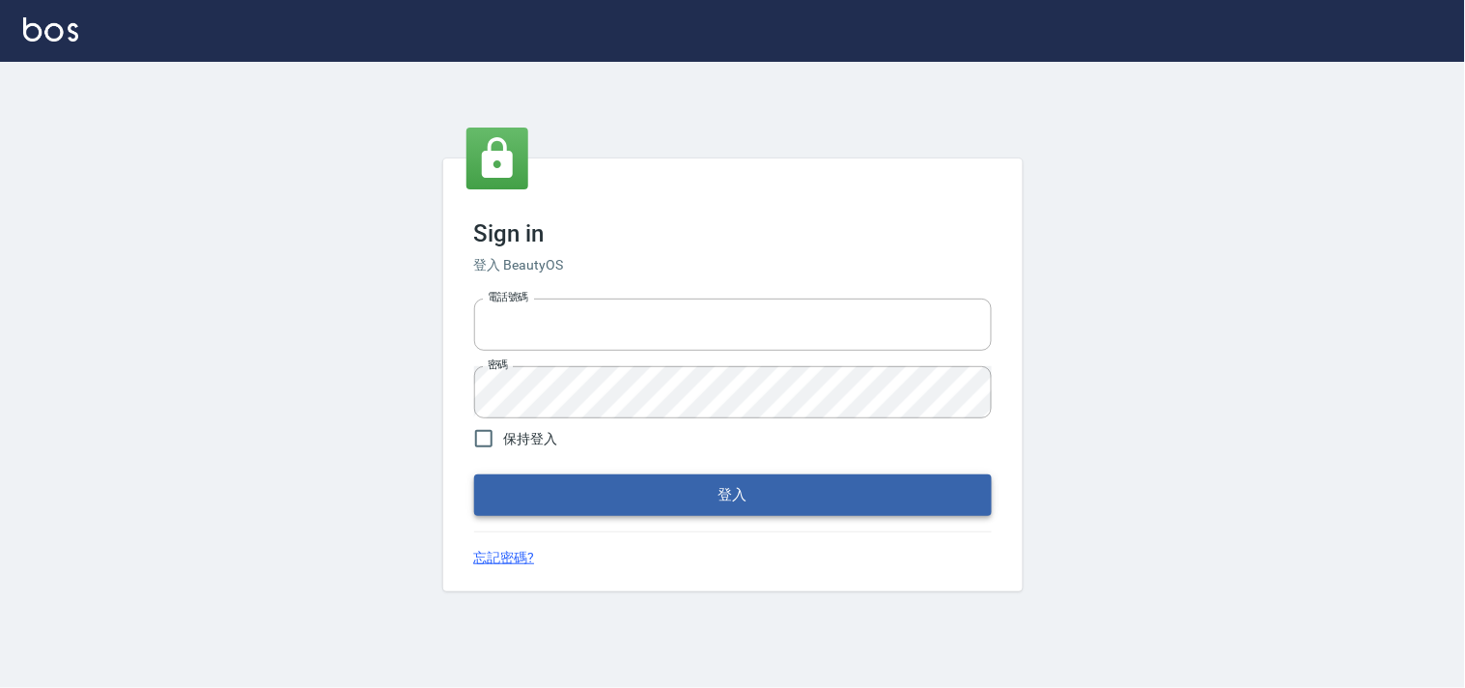
type input "28261007"
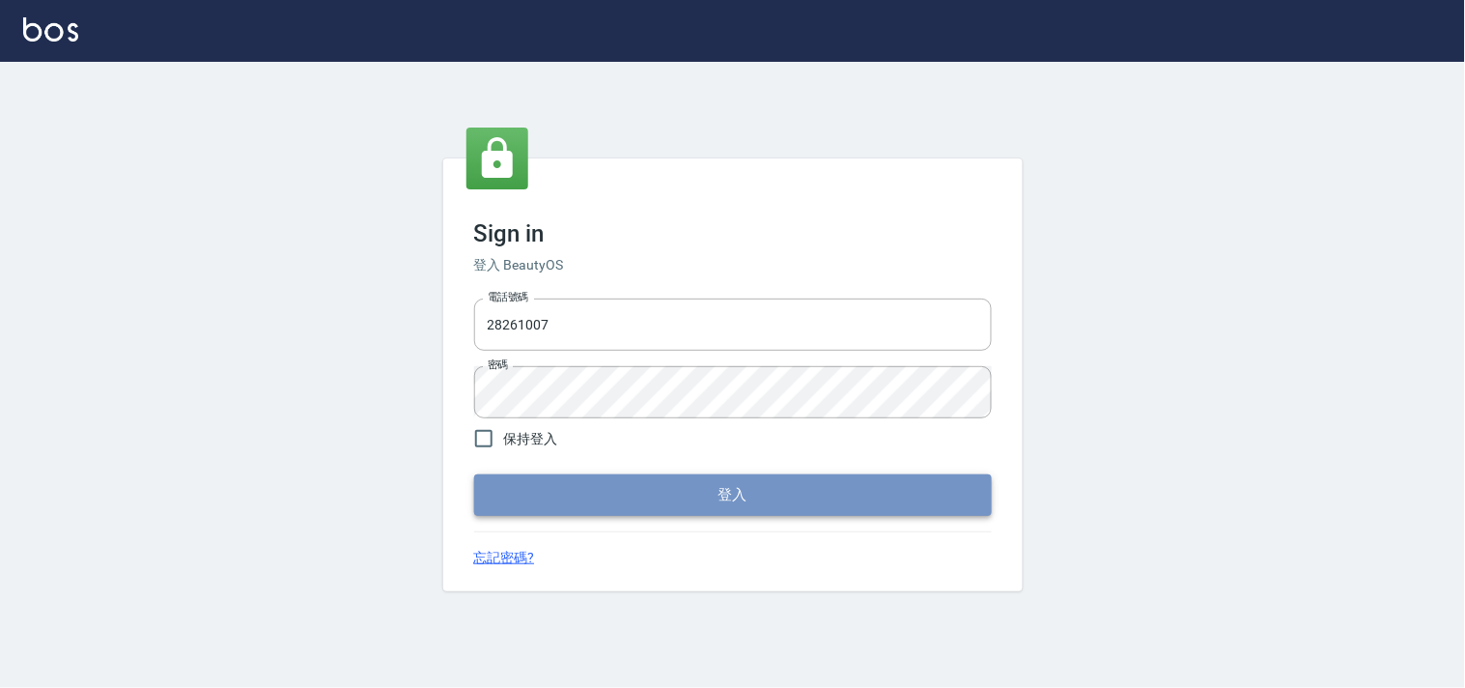
click at [668, 494] on button "登入" at bounding box center [733, 494] width 518 height 41
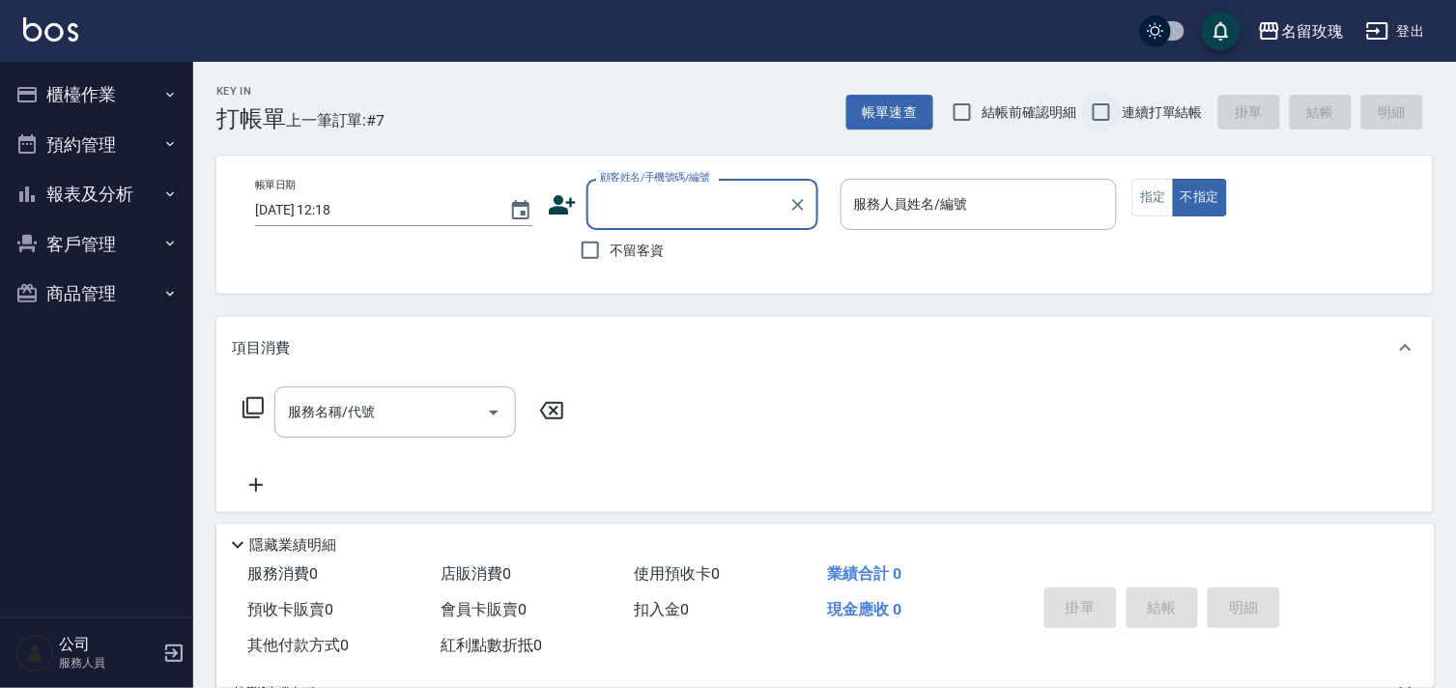
click at [1105, 110] on input "連續打單結帳" at bounding box center [1101, 112] width 41 height 41
checkbox input "true"
click at [634, 213] on input "顧客姓名/手機號碼/編號" at bounding box center [687, 204] width 185 height 34
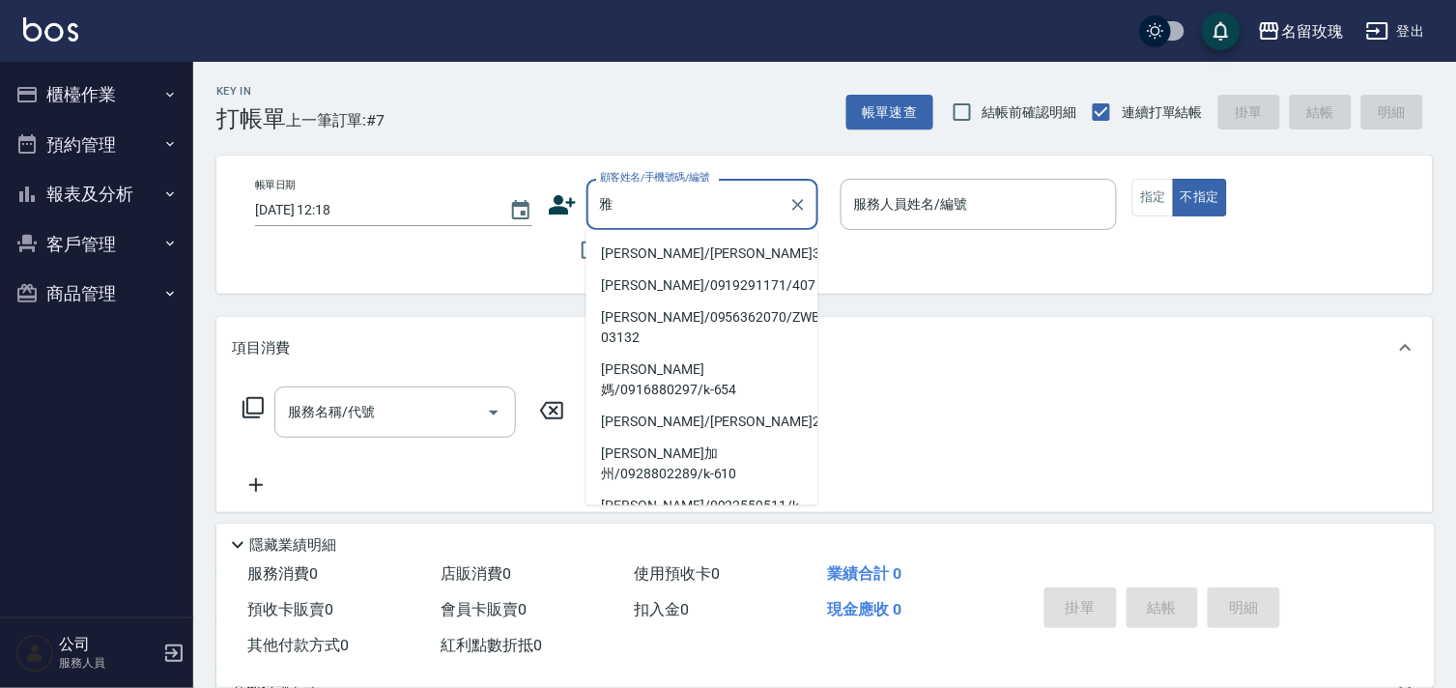
click at [632, 252] on li "[PERSON_NAME]/[PERSON_NAME]360/360" at bounding box center [702, 254] width 232 height 32
type input "[PERSON_NAME]/[PERSON_NAME]360/360"
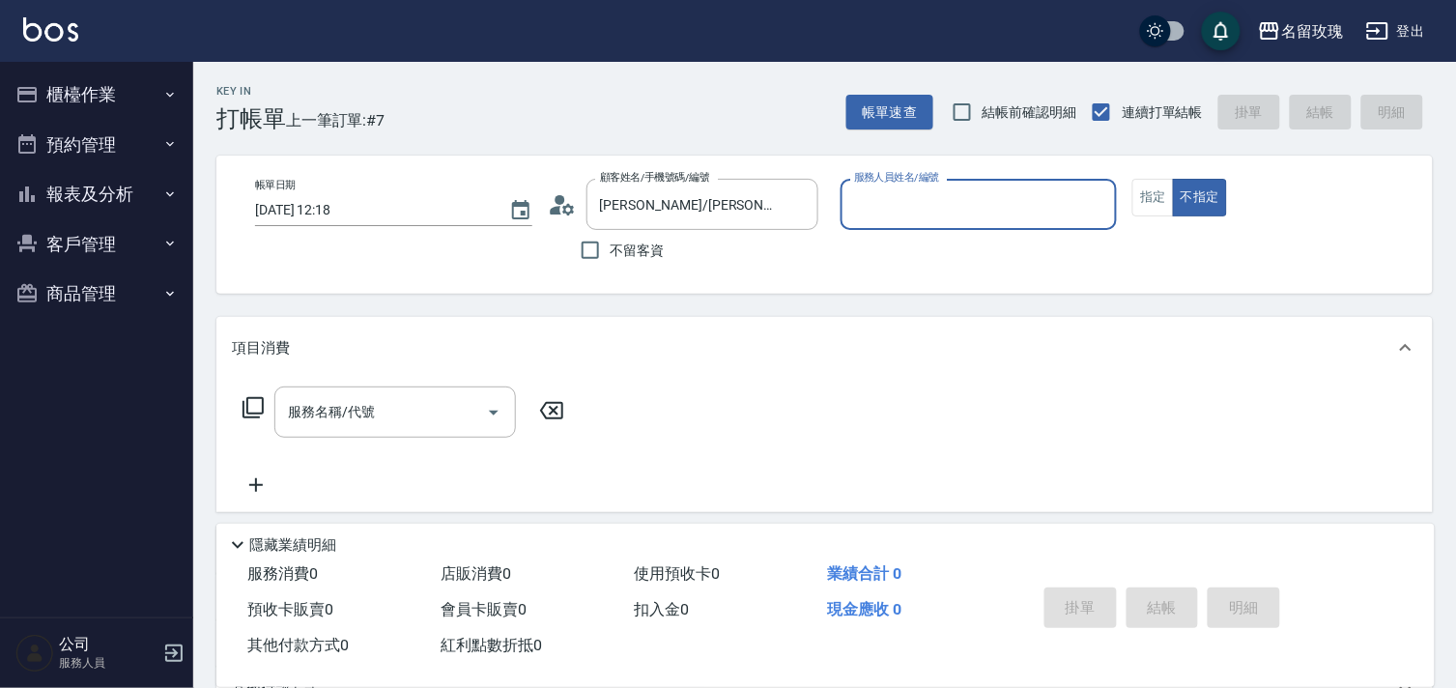
type input "ALICE-6"
click at [800, 205] on icon "Clear" at bounding box center [797, 204] width 19 height 19
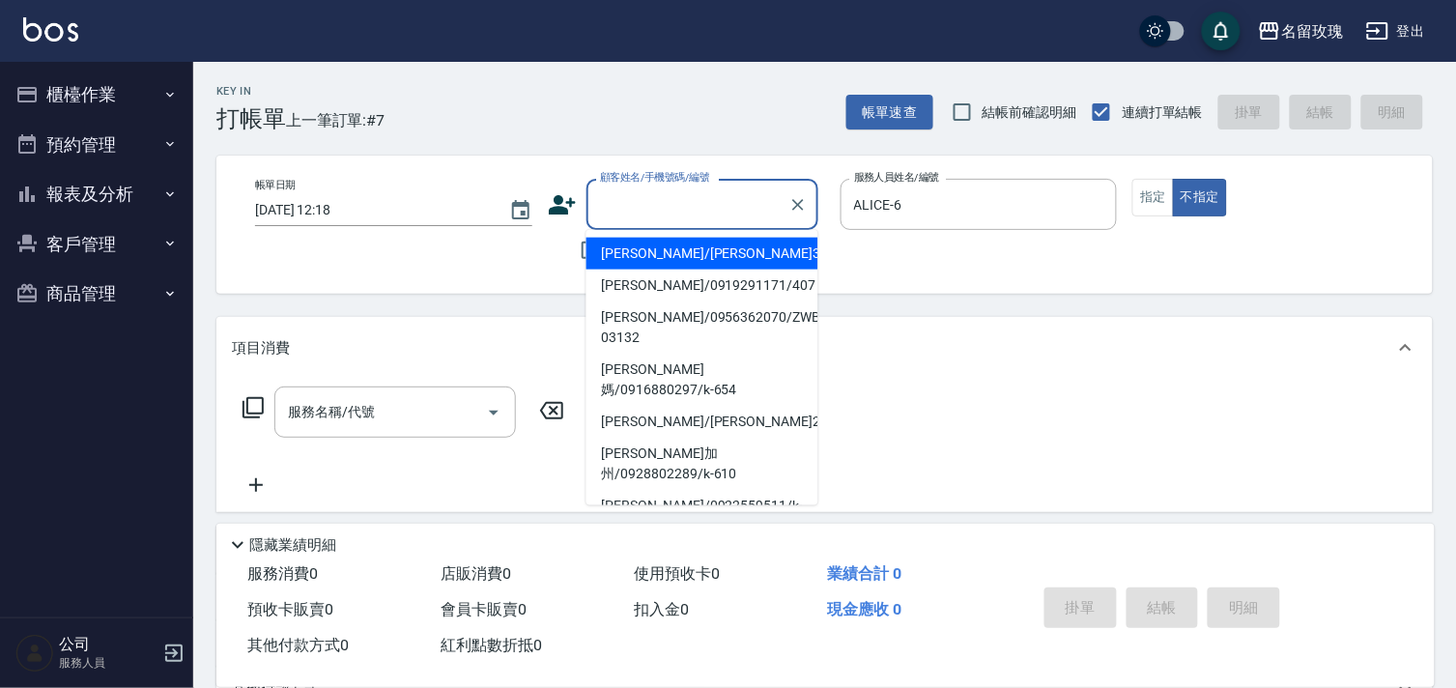
click at [695, 214] on input "顧客姓名/手機號碼/編號" at bounding box center [687, 204] width 185 height 34
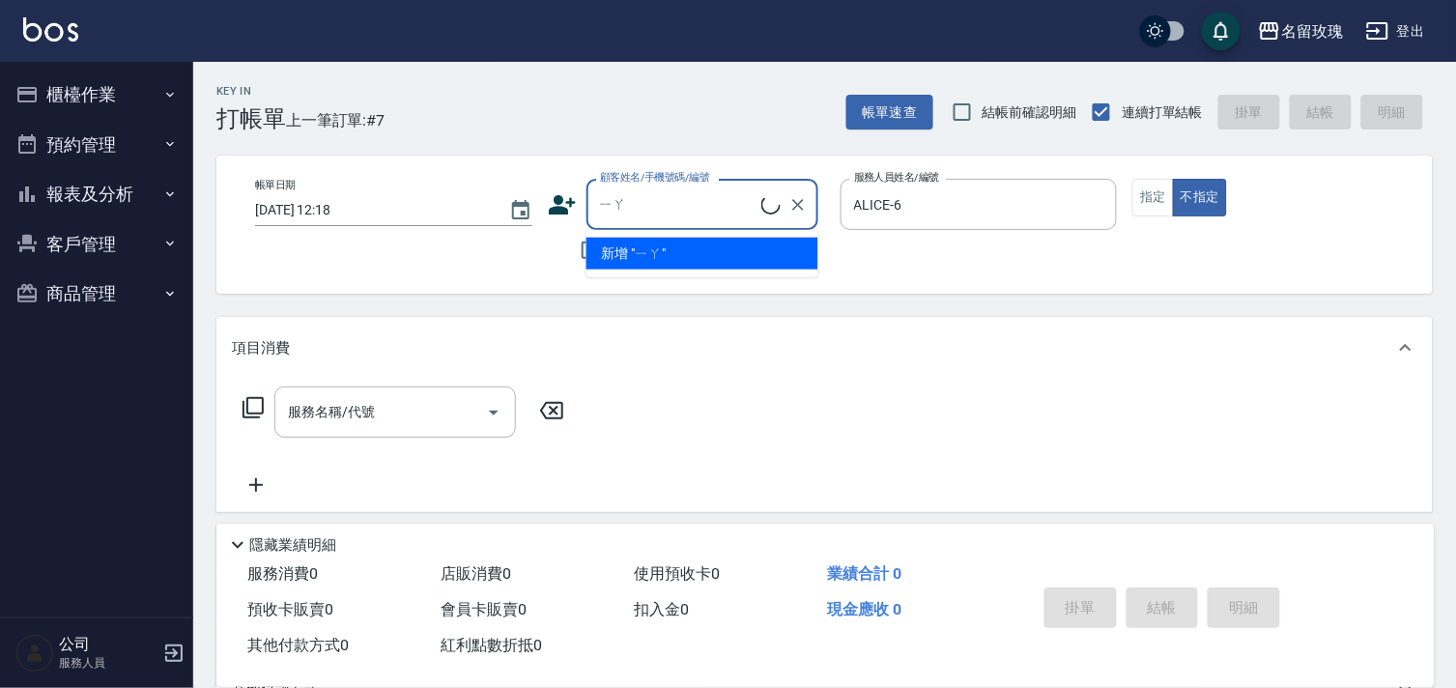
type input "雅"
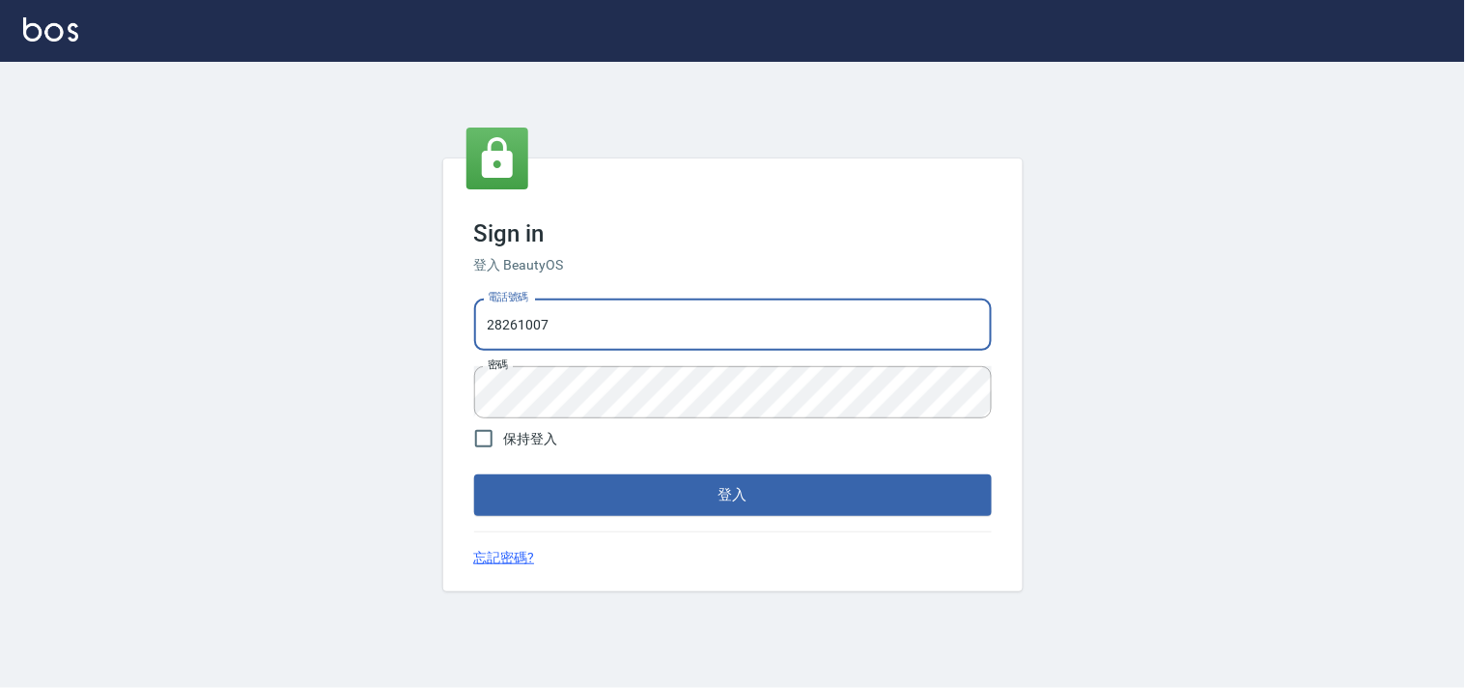
click at [549, 325] on input "28261007" at bounding box center [733, 324] width 518 height 52
type input "28362778"
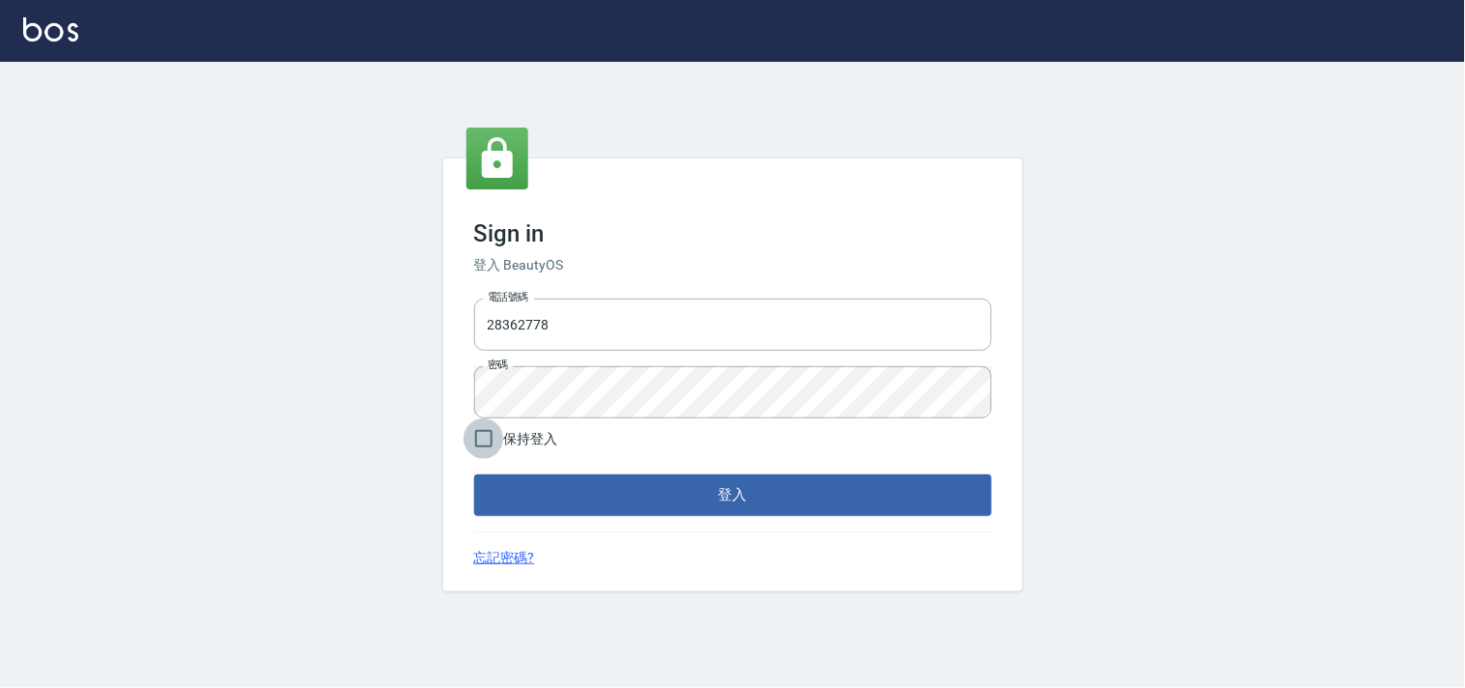
click at [485, 437] on input "保持登入" at bounding box center [484, 438] width 41 height 41
checkbox input "true"
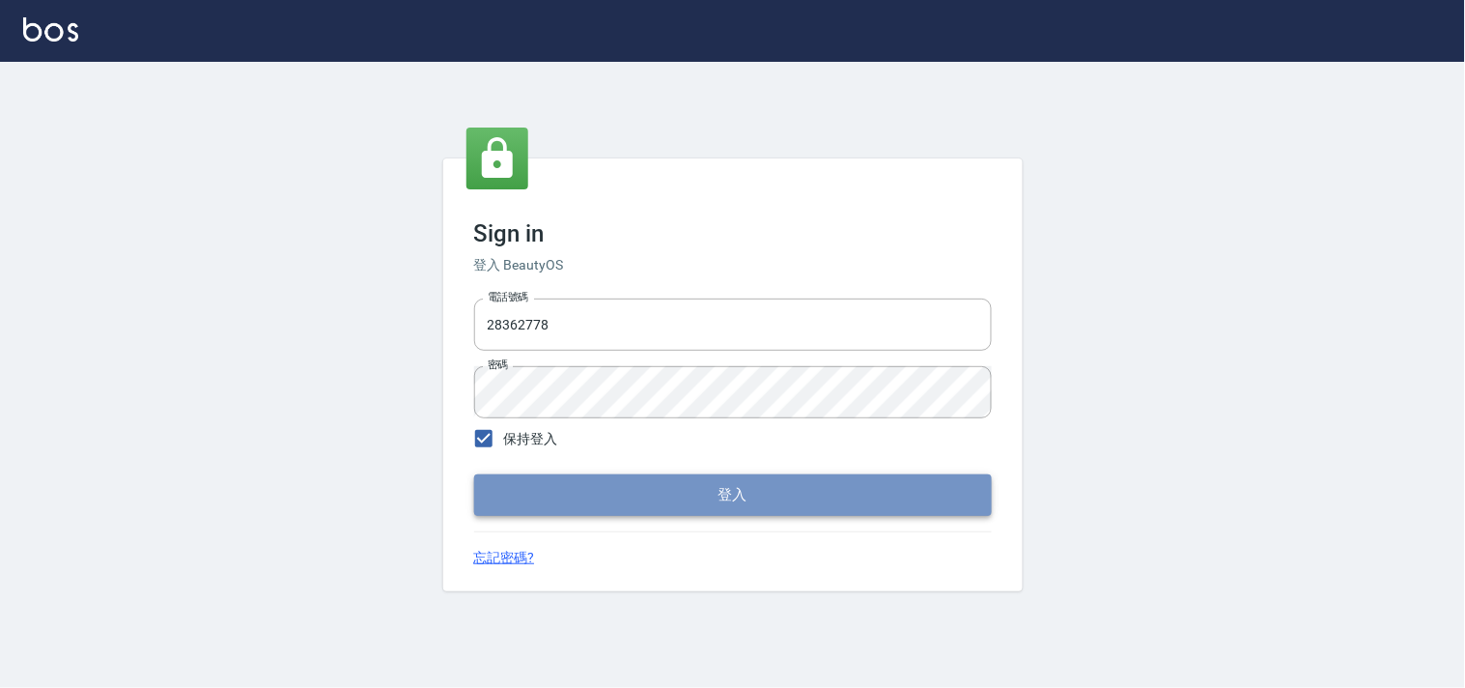
click at [592, 496] on button "登入" at bounding box center [733, 494] width 518 height 41
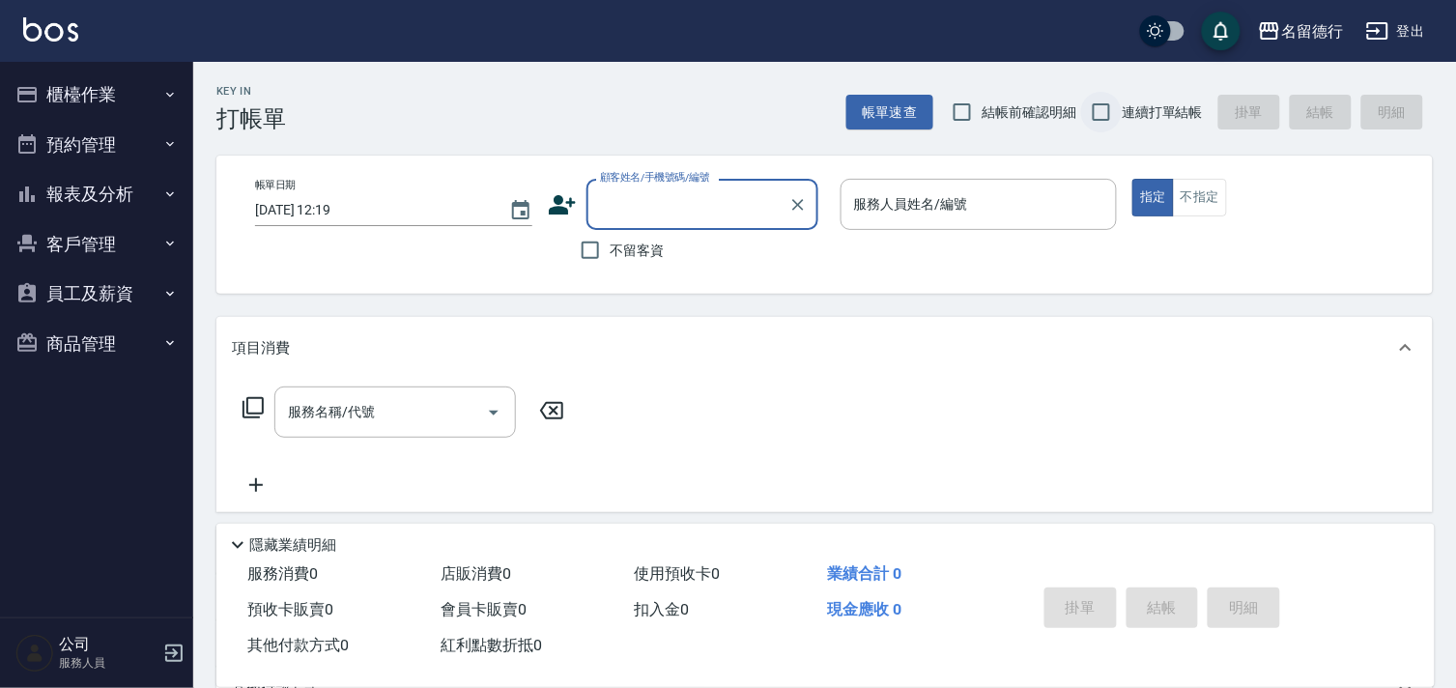
click at [1102, 111] on input "連續打單結帳" at bounding box center [1101, 112] width 41 height 41
checkbox input "true"
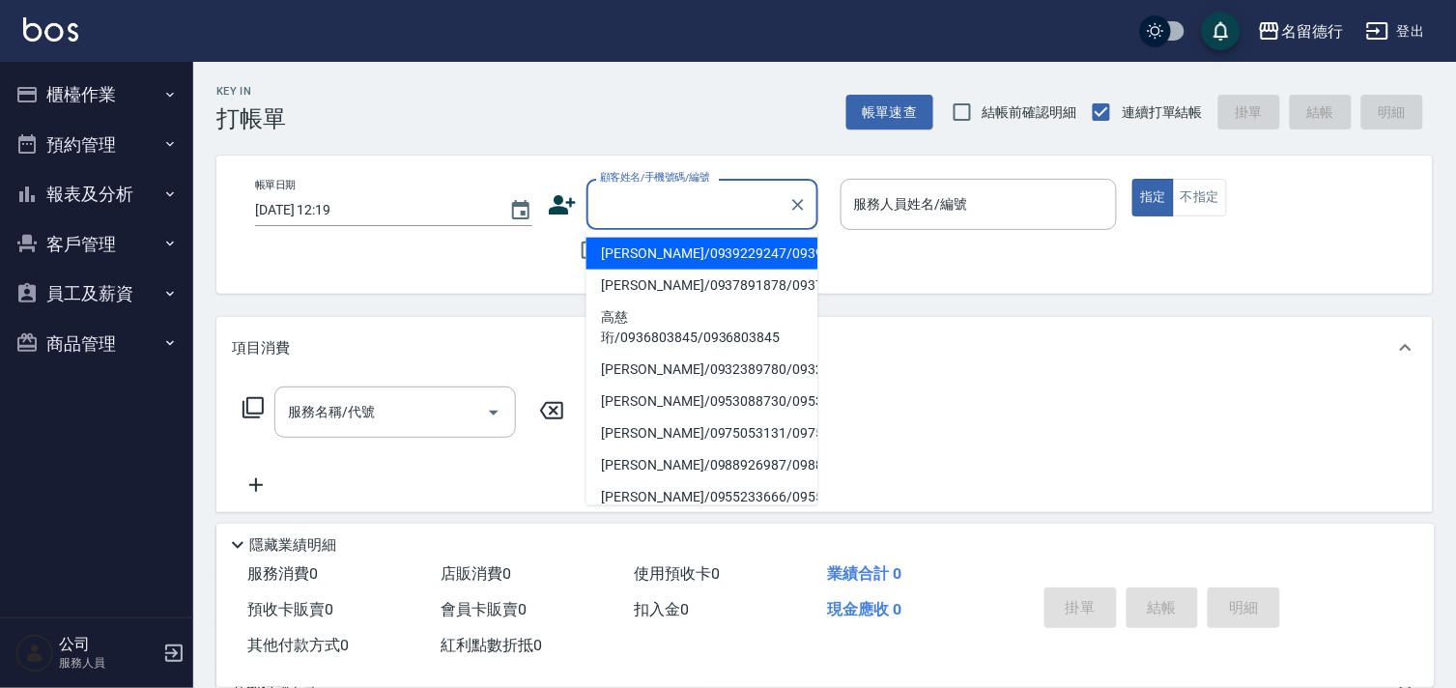
click at [632, 217] on input "顧客姓名/手機號碼/編號" at bounding box center [687, 204] width 185 height 34
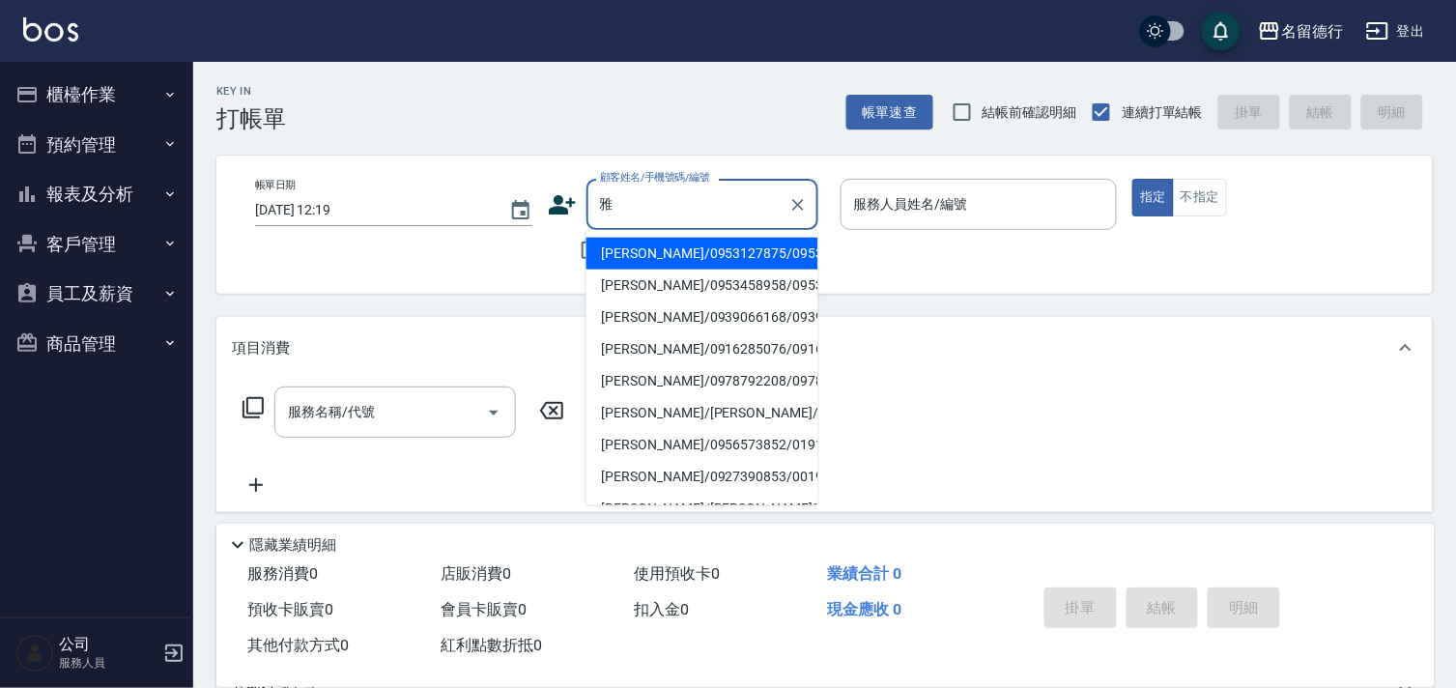
click at [631, 251] on li "張雅涵/0953127875/0953127875" at bounding box center [702, 254] width 232 height 32
type input "張雅涵/0953127875/0953127875"
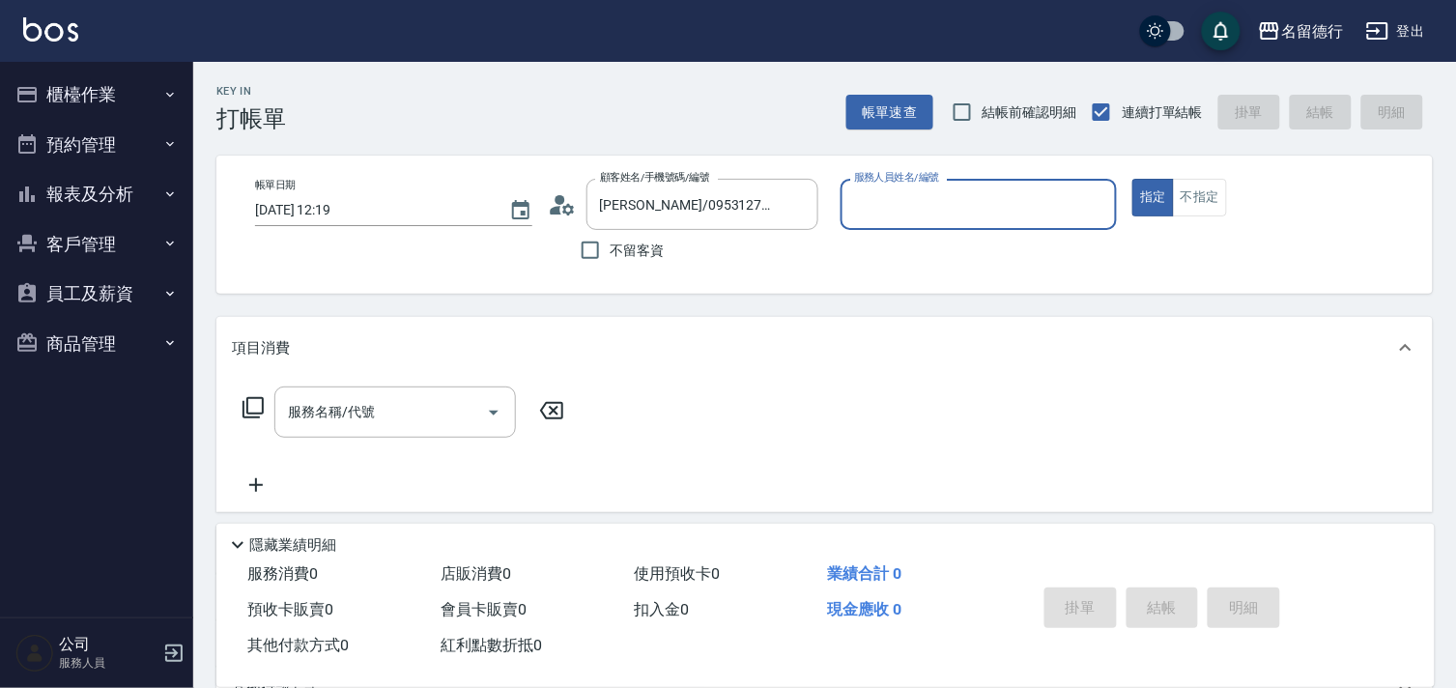
type input "婉如-10"
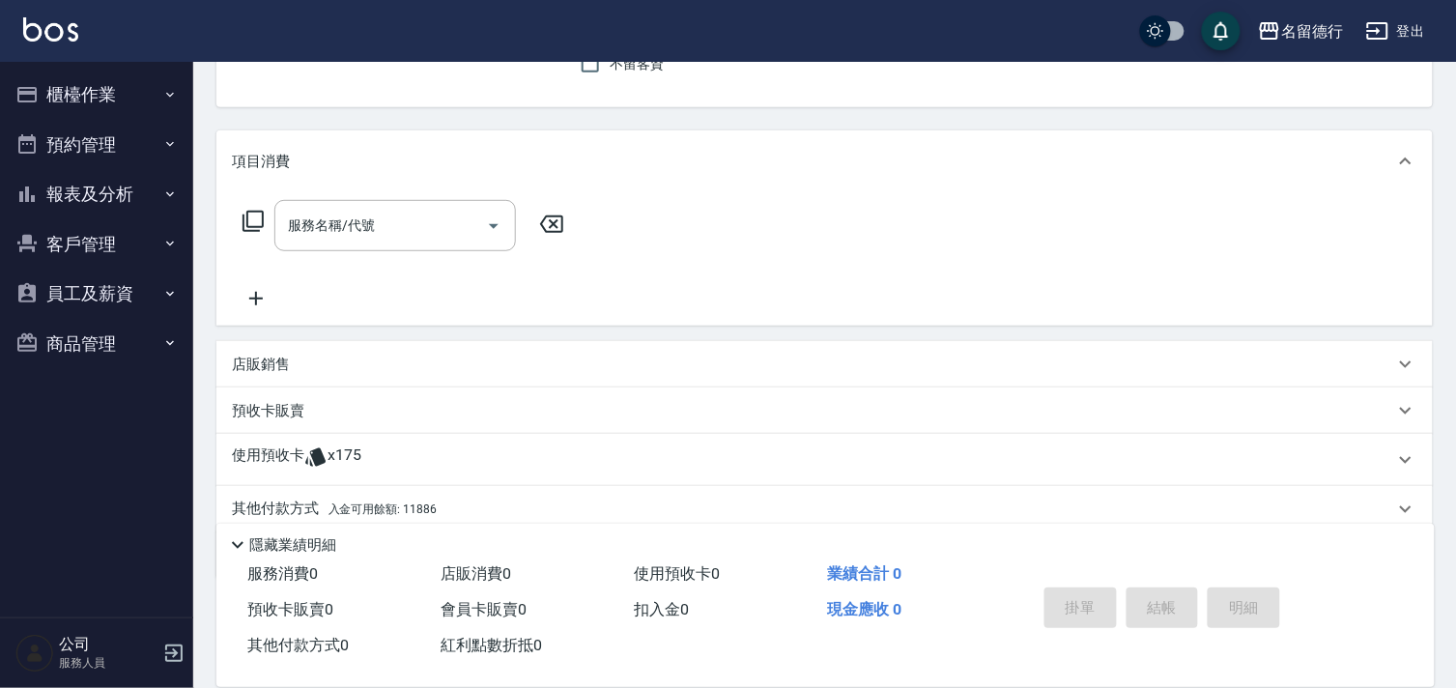
scroll to position [259, 0]
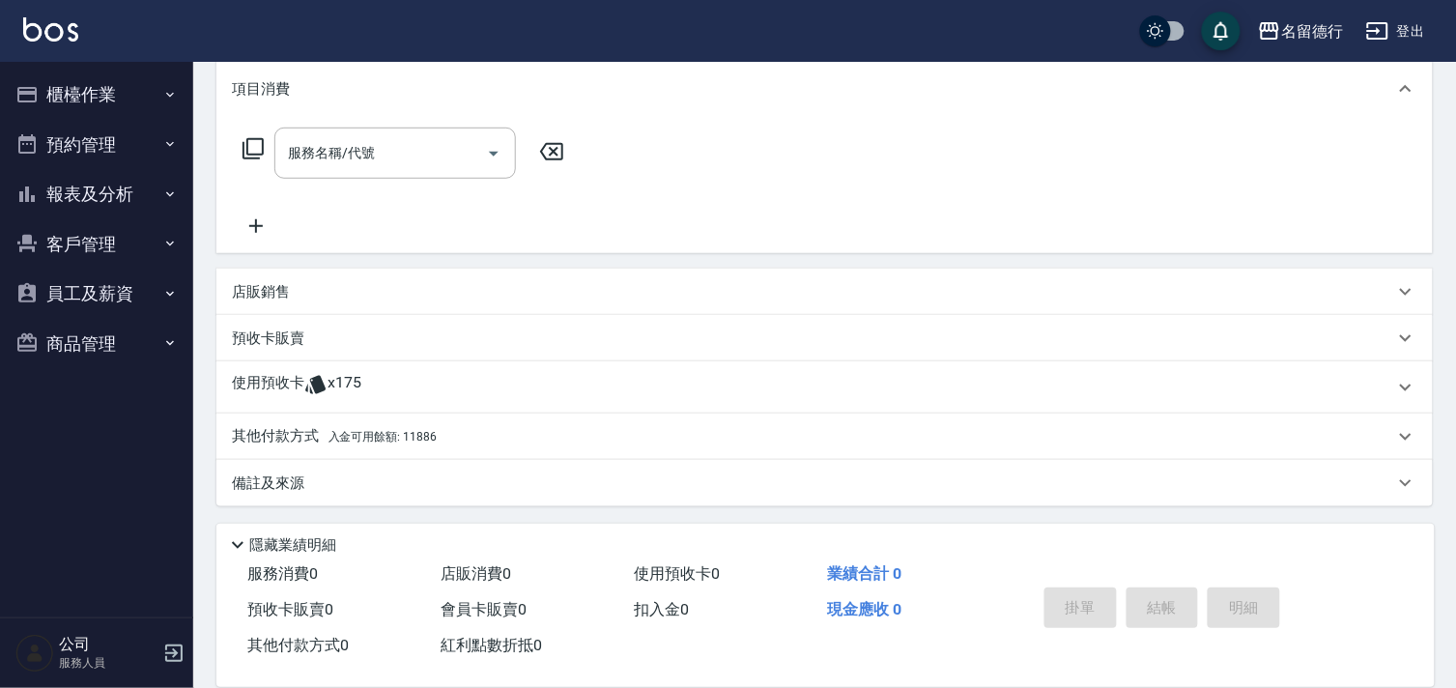
click at [283, 381] on p "使用預收卡" at bounding box center [268, 387] width 72 height 29
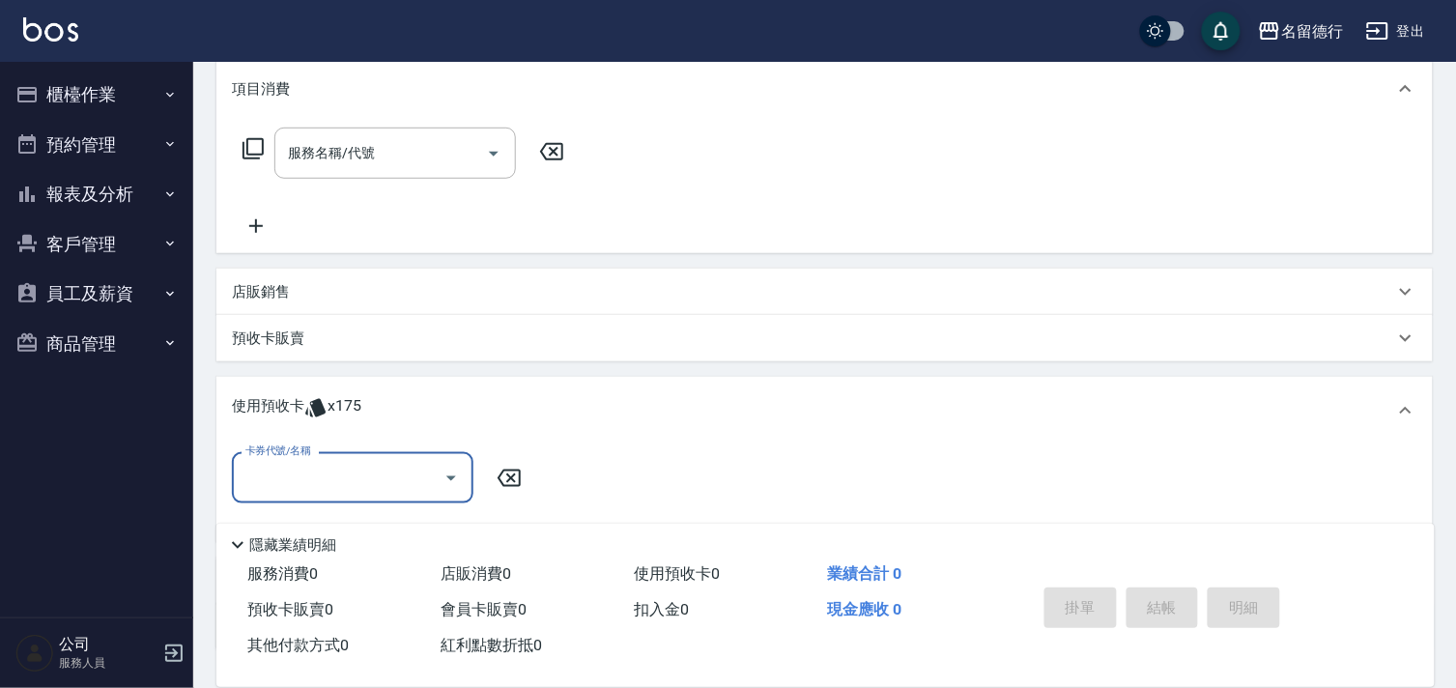
scroll to position [0, 0]
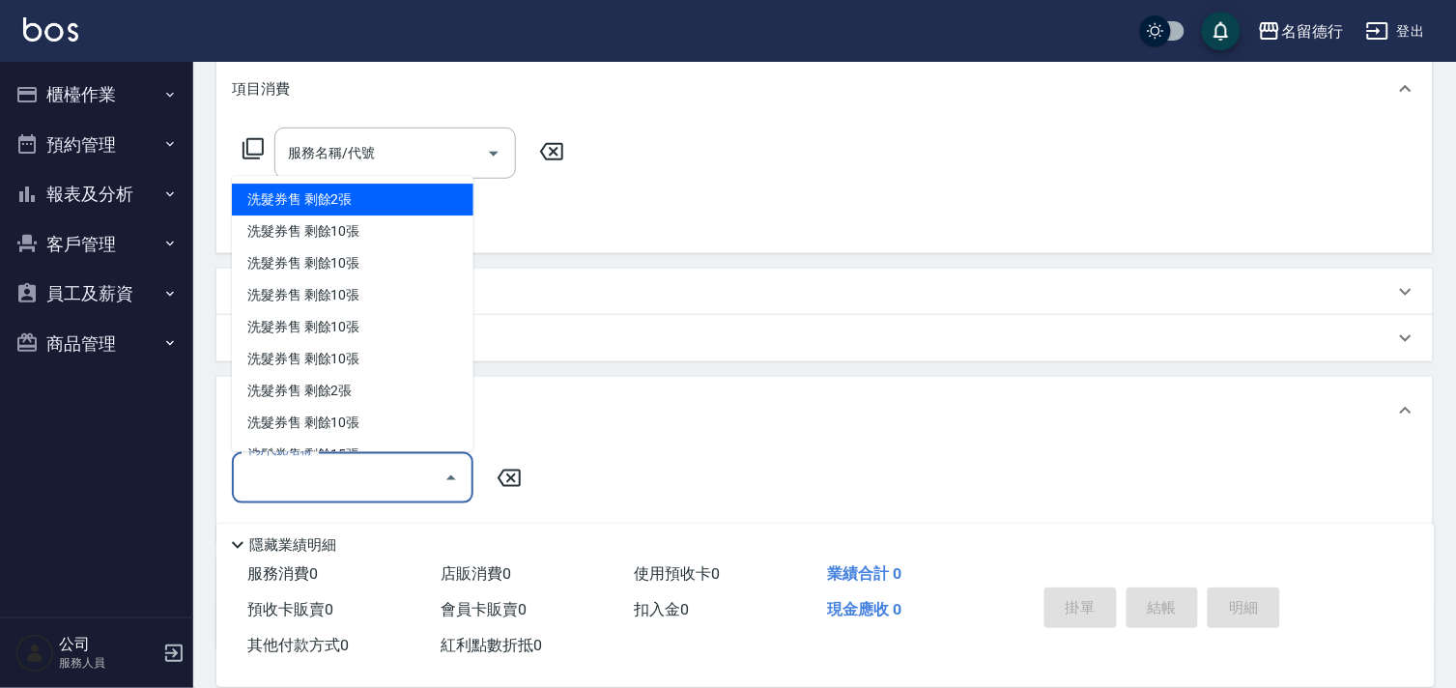
click at [288, 479] on input "卡券代號/名稱" at bounding box center [338, 478] width 195 height 34
click at [315, 191] on div "洗髮券售 剩餘2張" at bounding box center [352, 200] width 241 height 32
type input "洗髮券售"
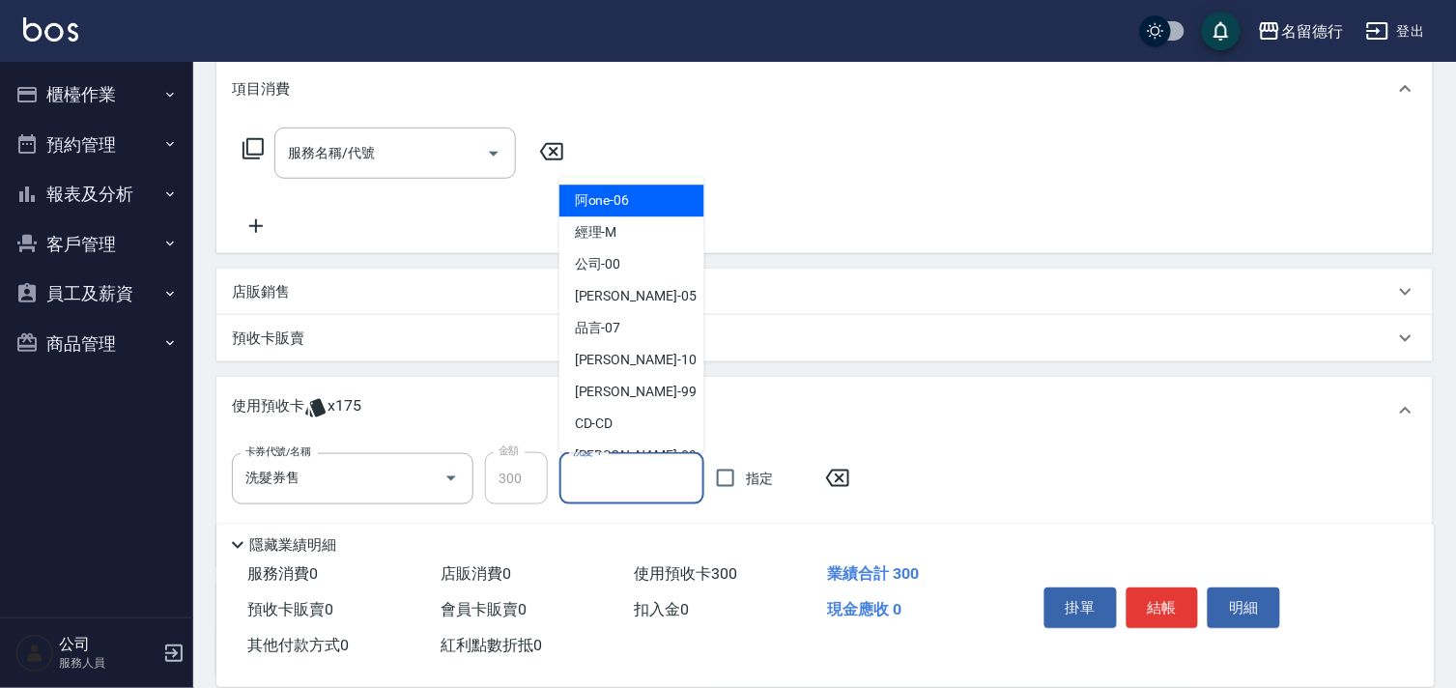
click at [593, 486] on input "洗髮-1" at bounding box center [632, 479] width 128 height 34
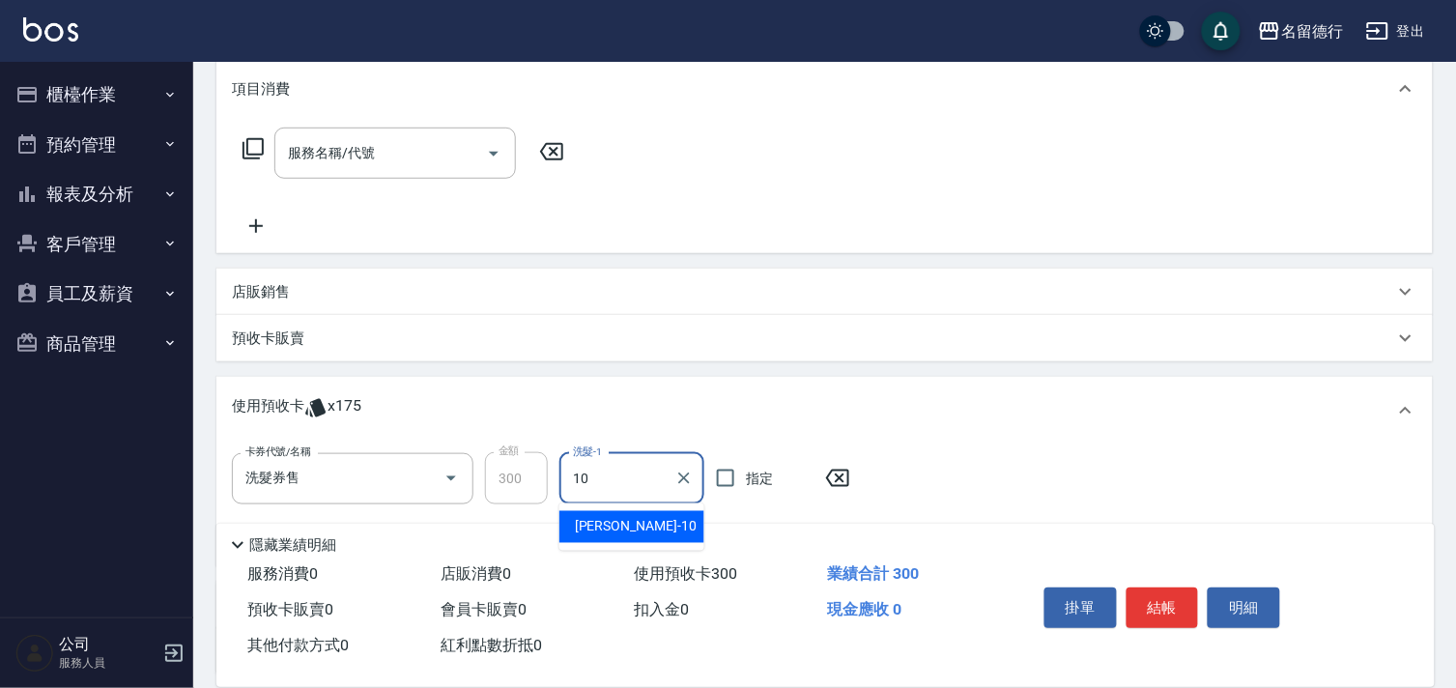
type input "婉如-10"
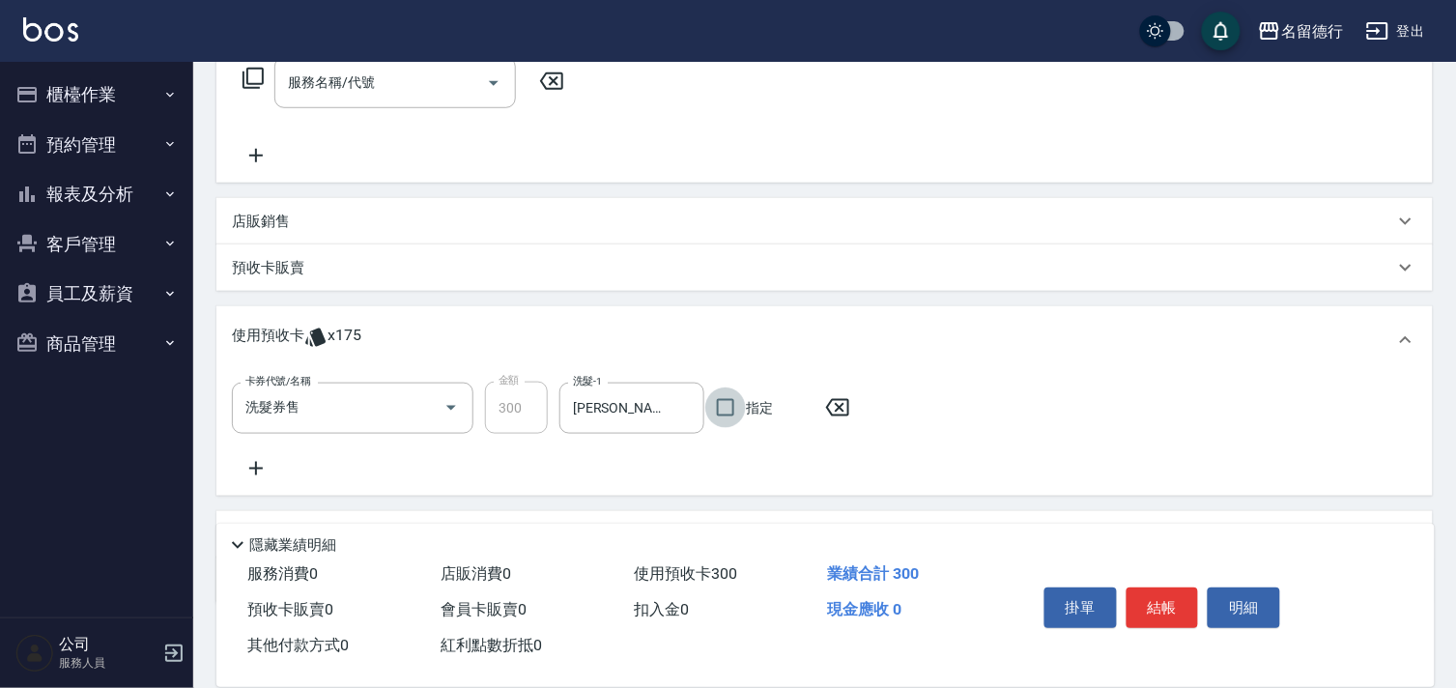
scroll to position [367, 0]
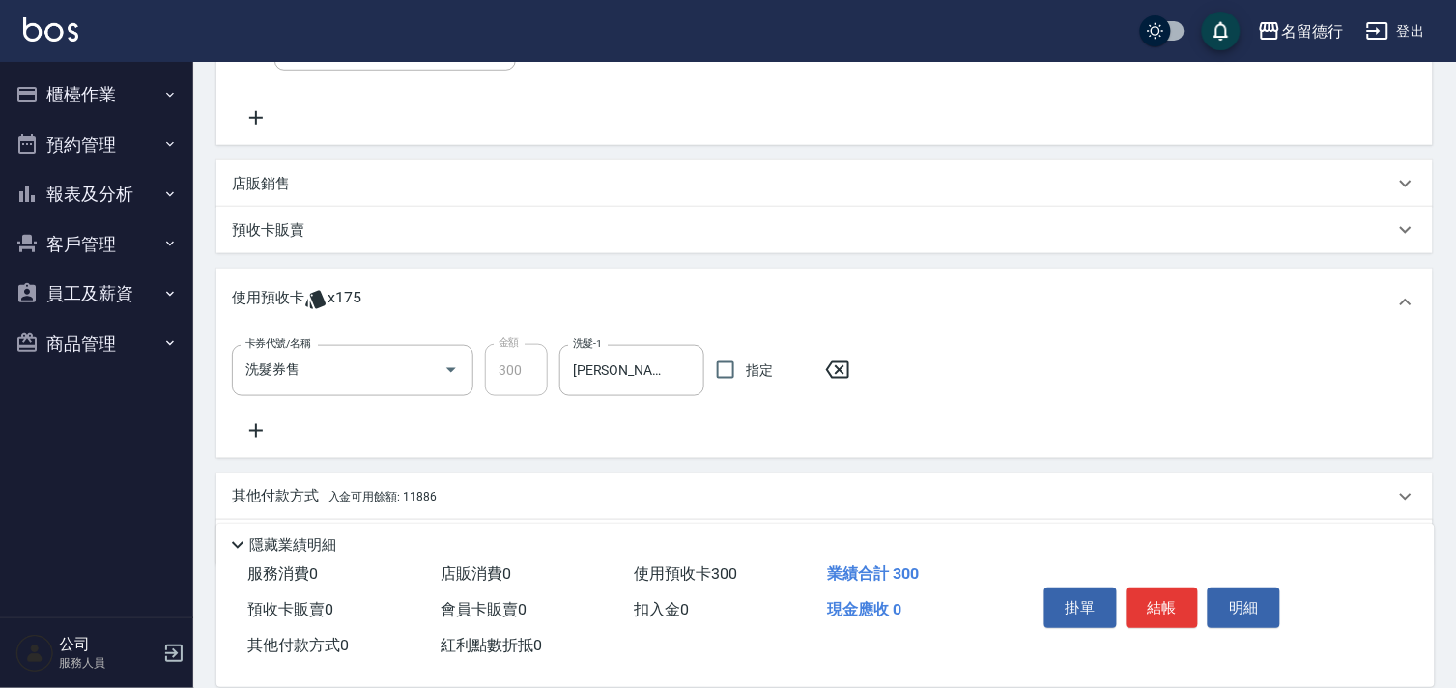
click at [259, 433] on icon at bounding box center [256, 430] width 48 height 23
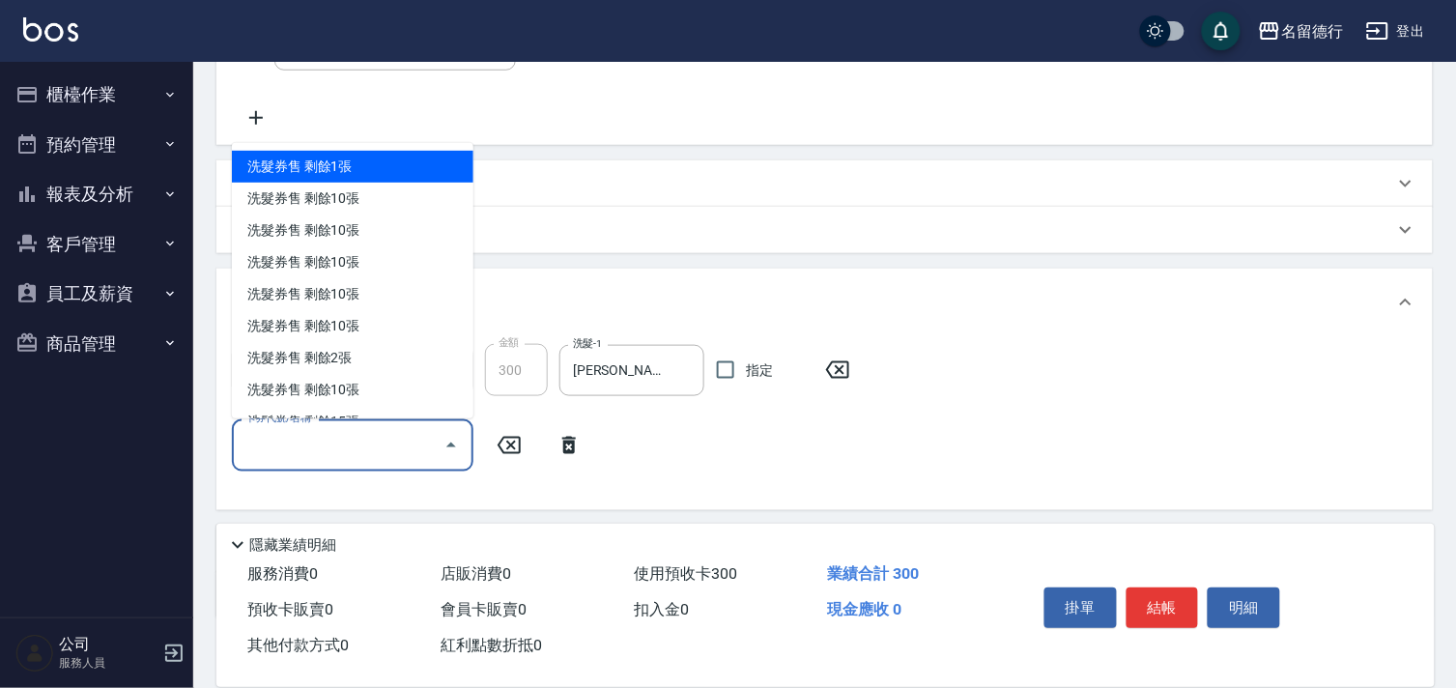
click at [267, 440] on div "卡券代號/名稱 卡券代號/名稱" at bounding box center [352, 444] width 241 height 51
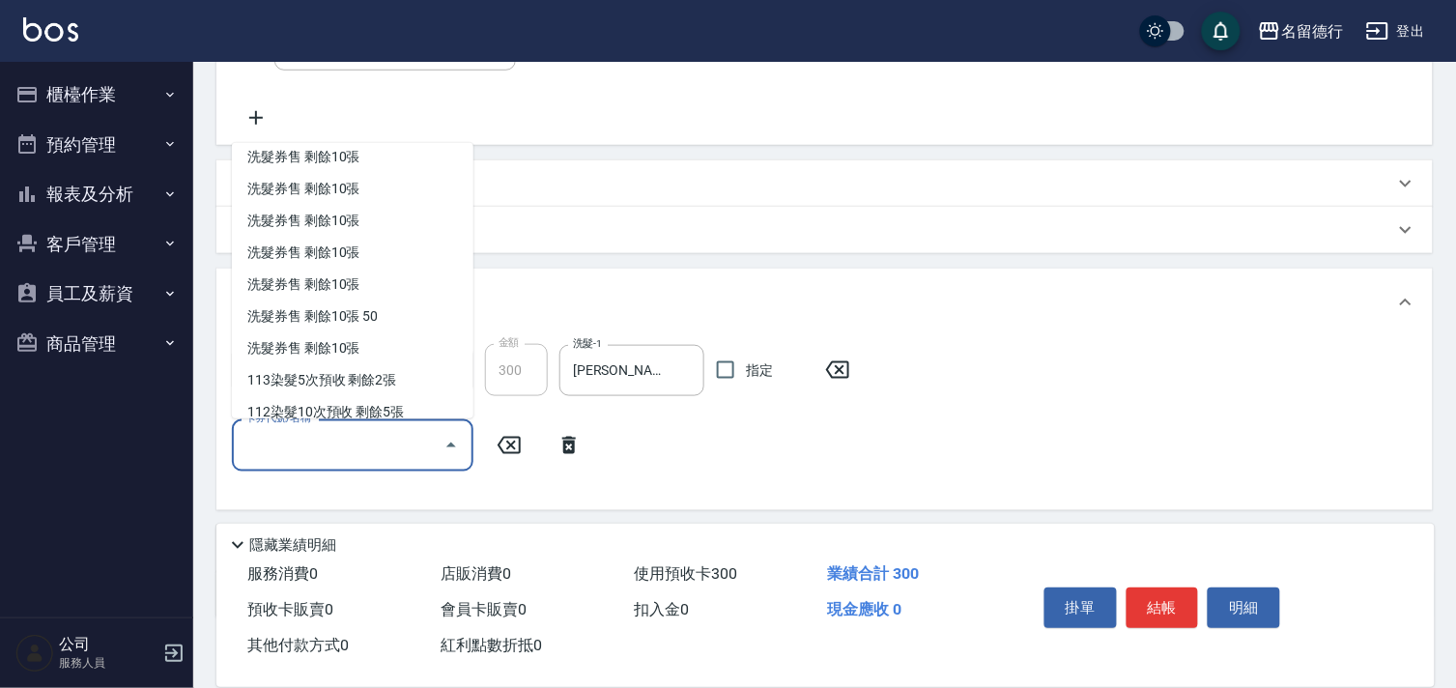
scroll to position [378, 0]
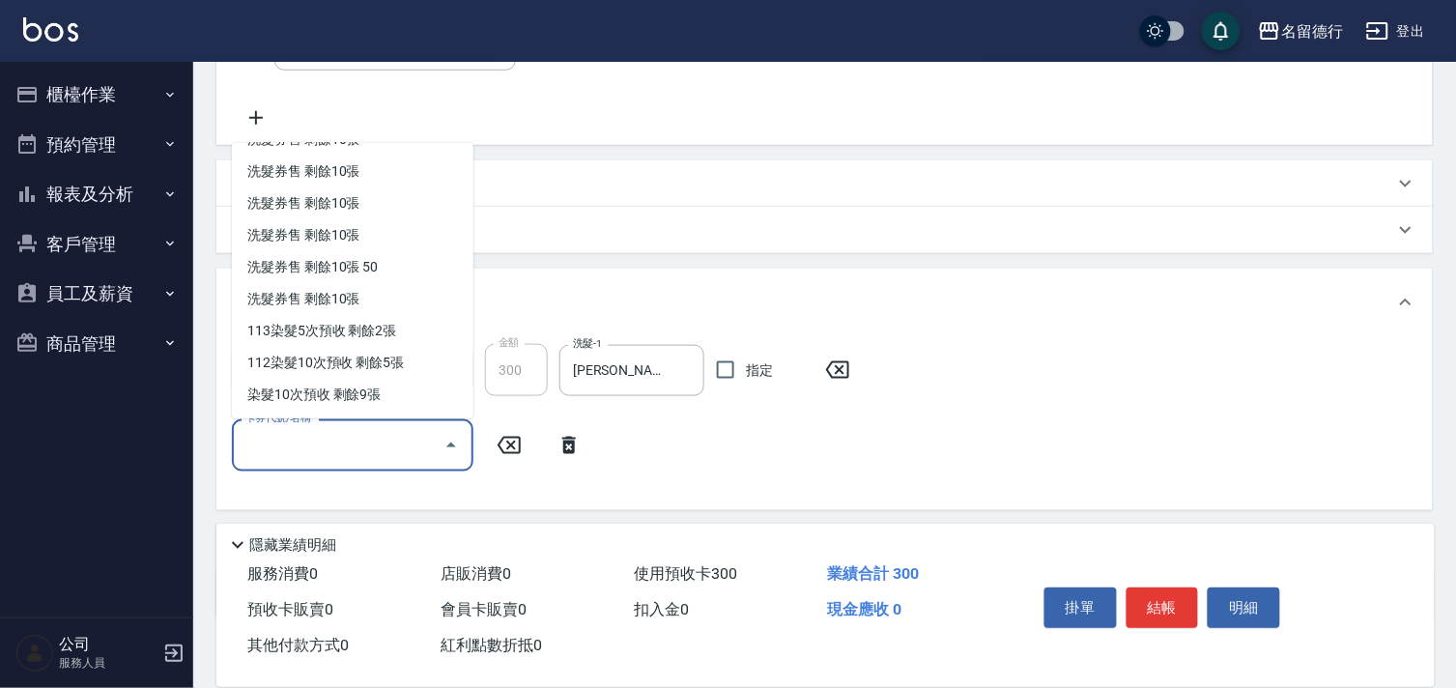
click at [311, 332] on div "113染髮5次預收 剩餘2張" at bounding box center [352, 331] width 241 height 32
type input "113染髮5次預收"
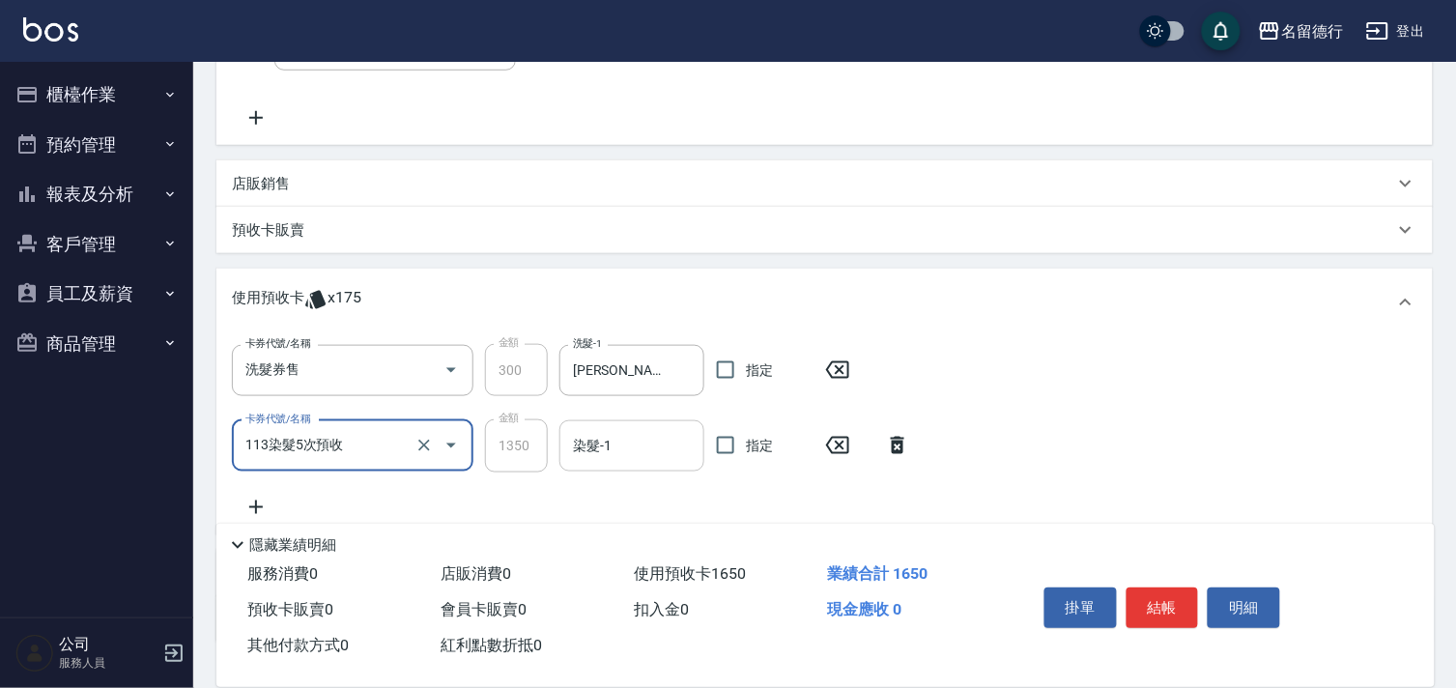
click at [634, 439] on input "染髮-1" at bounding box center [632, 446] width 128 height 34
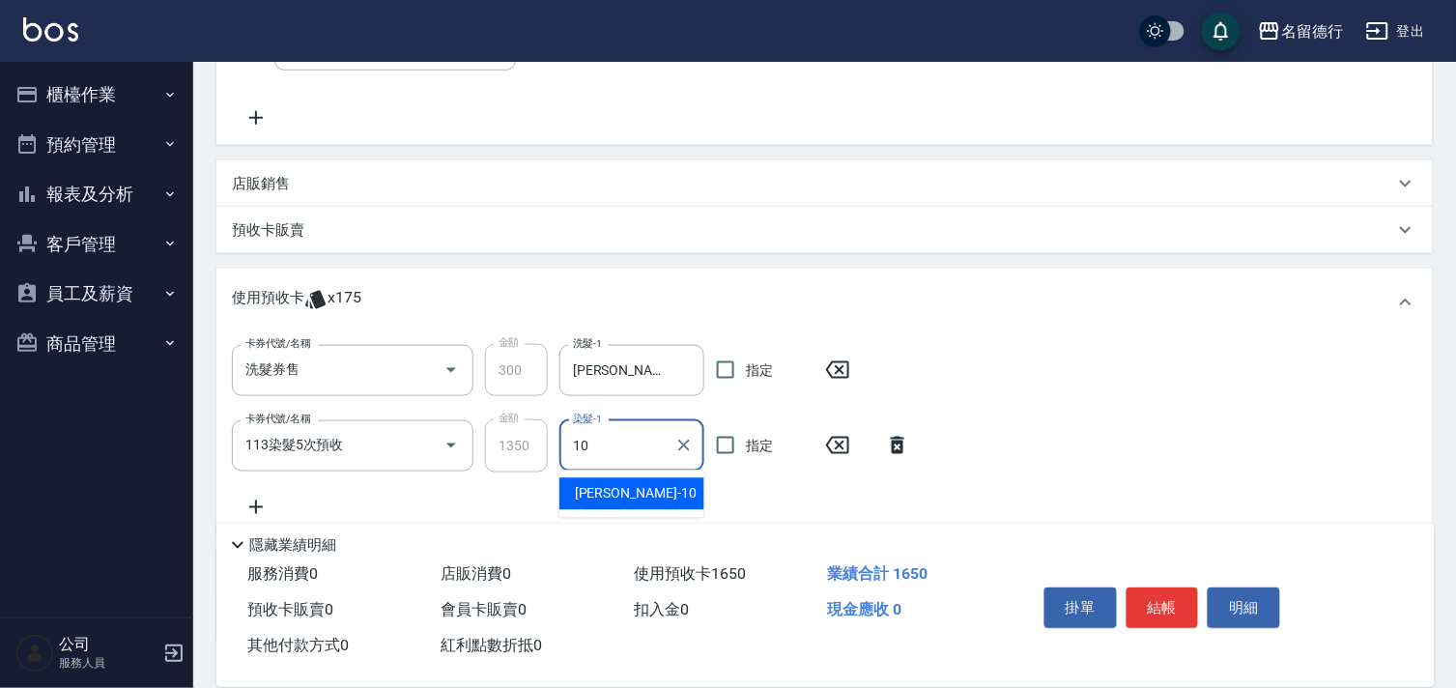
type input "婉如-10"
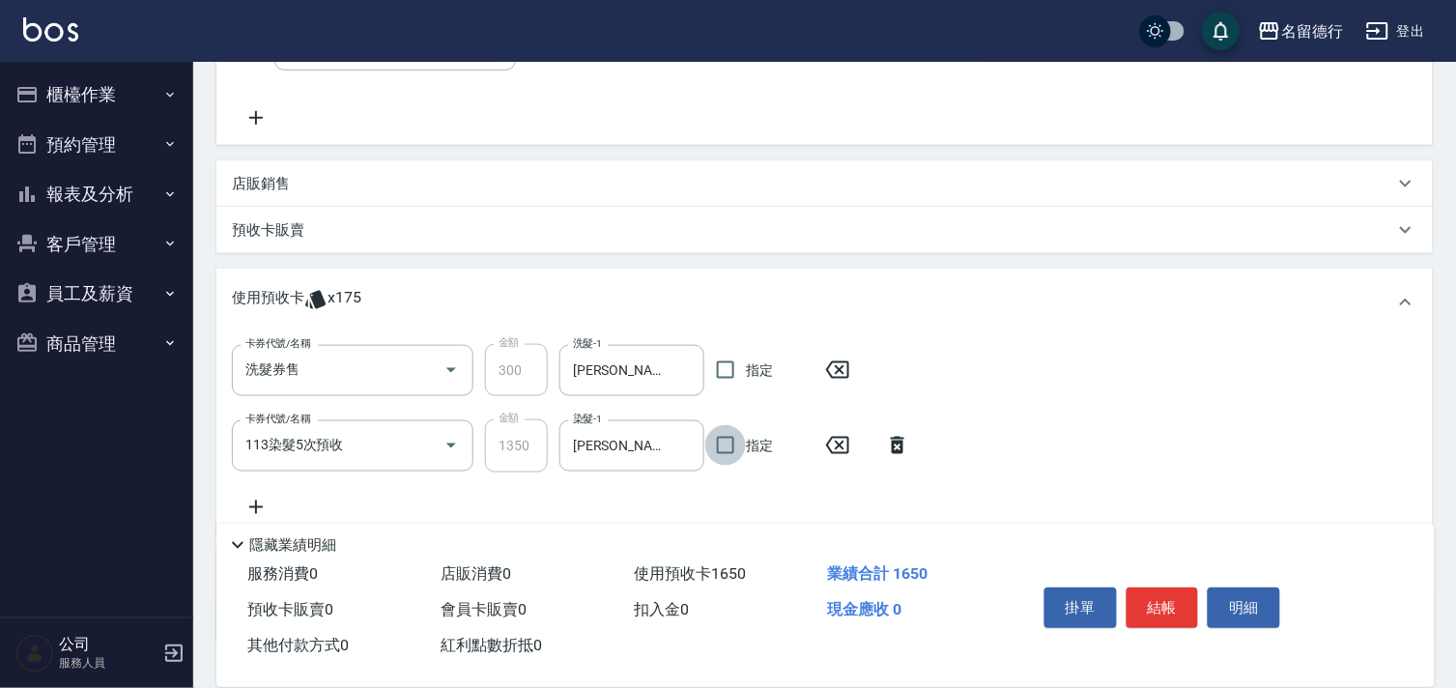
click at [722, 444] on input "指定" at bounding box center [725, 445] width 41 height 41
checkbox input "true"
click at [720, 371] on input "指定" at bounding box center [725, 370] width 41 height 41
checkbox input "true"
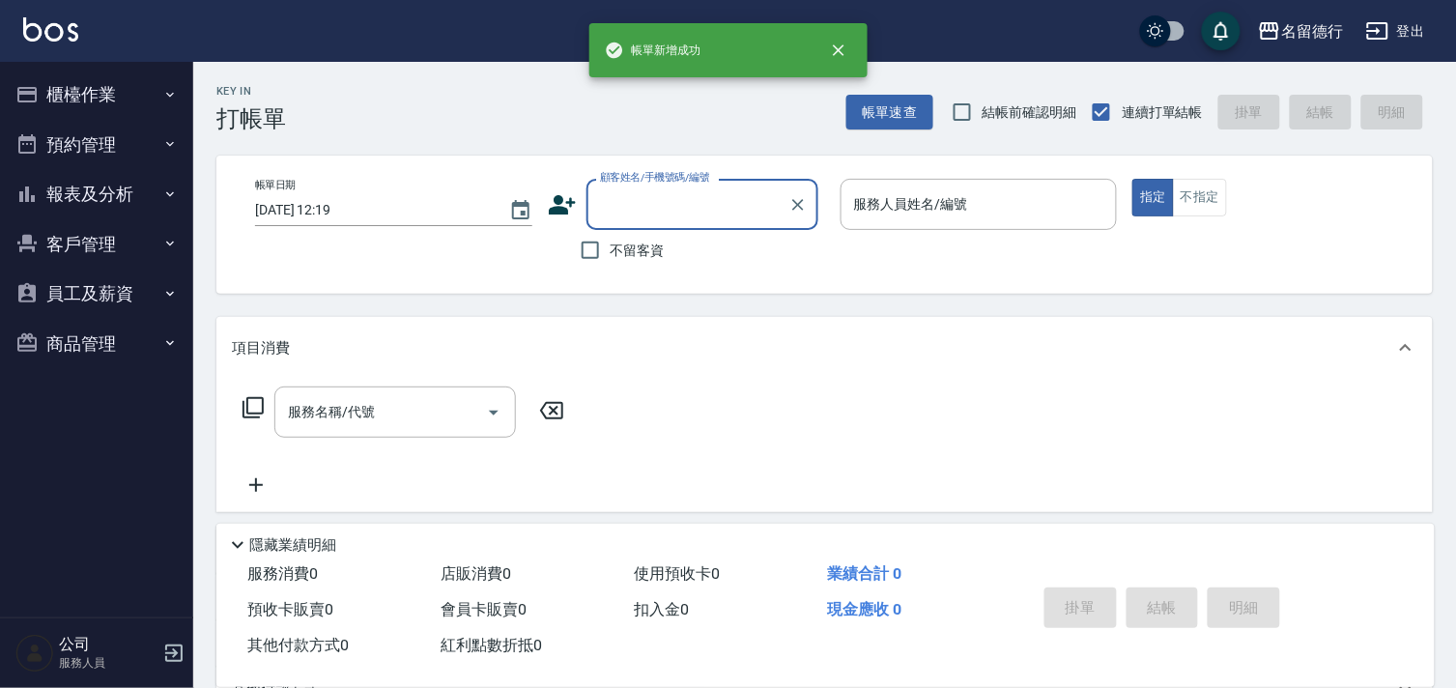
scroll to position [0, 0]
